Goal: Find specific page/section: Find specific page/section

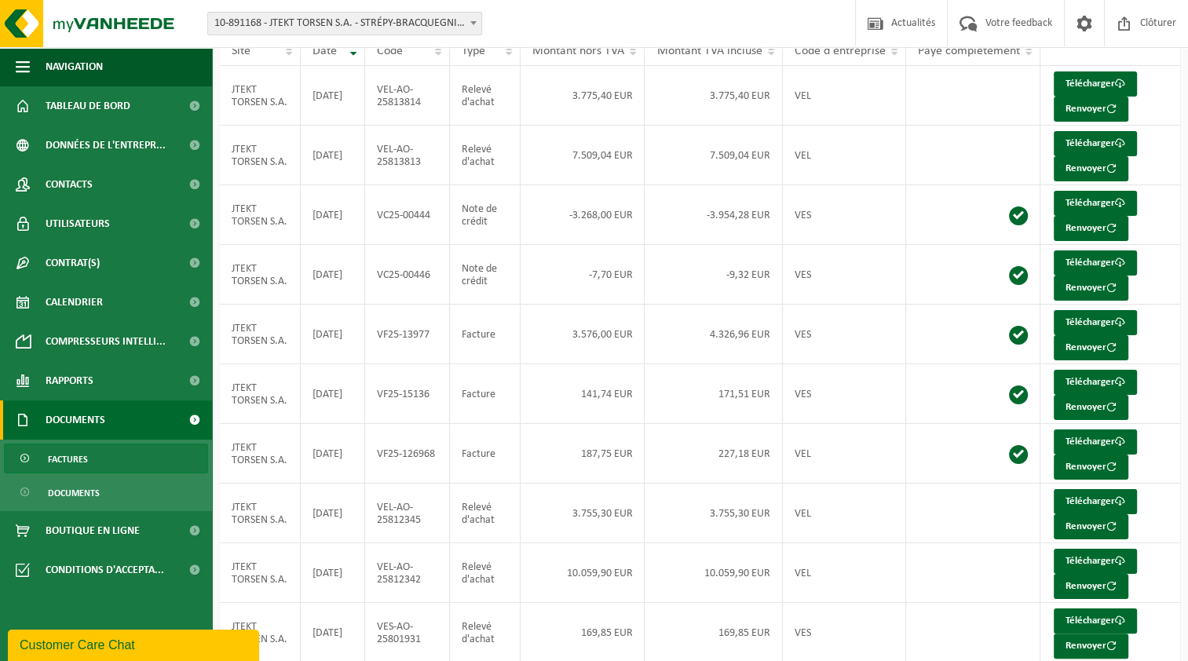
scroll to position [182, 0]
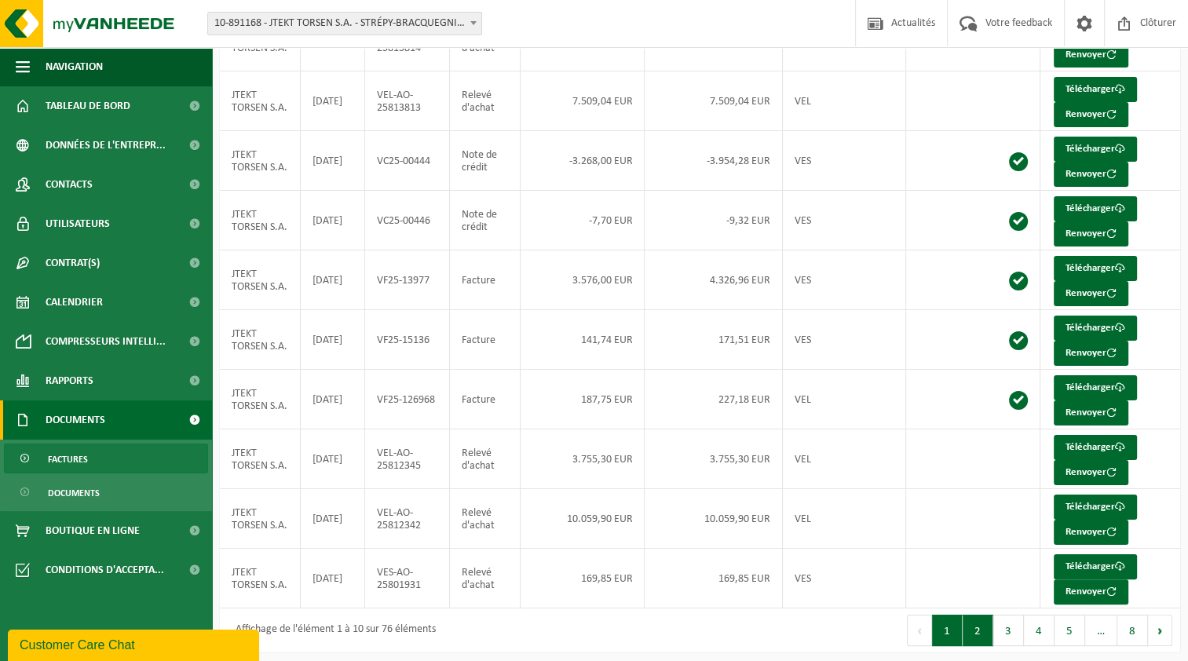
click at [974, 635] on button "2" at bounding box center [978, 630] width 31 height 31
click at [952, 624] on button "1" at bounding box center [947, 630] width 31 height 31
click at [86, 461] on span "Factures" at bounding box center [68, 459] width 40 height 30
